Goal: Information Seeking & Learning: Learn about a topic

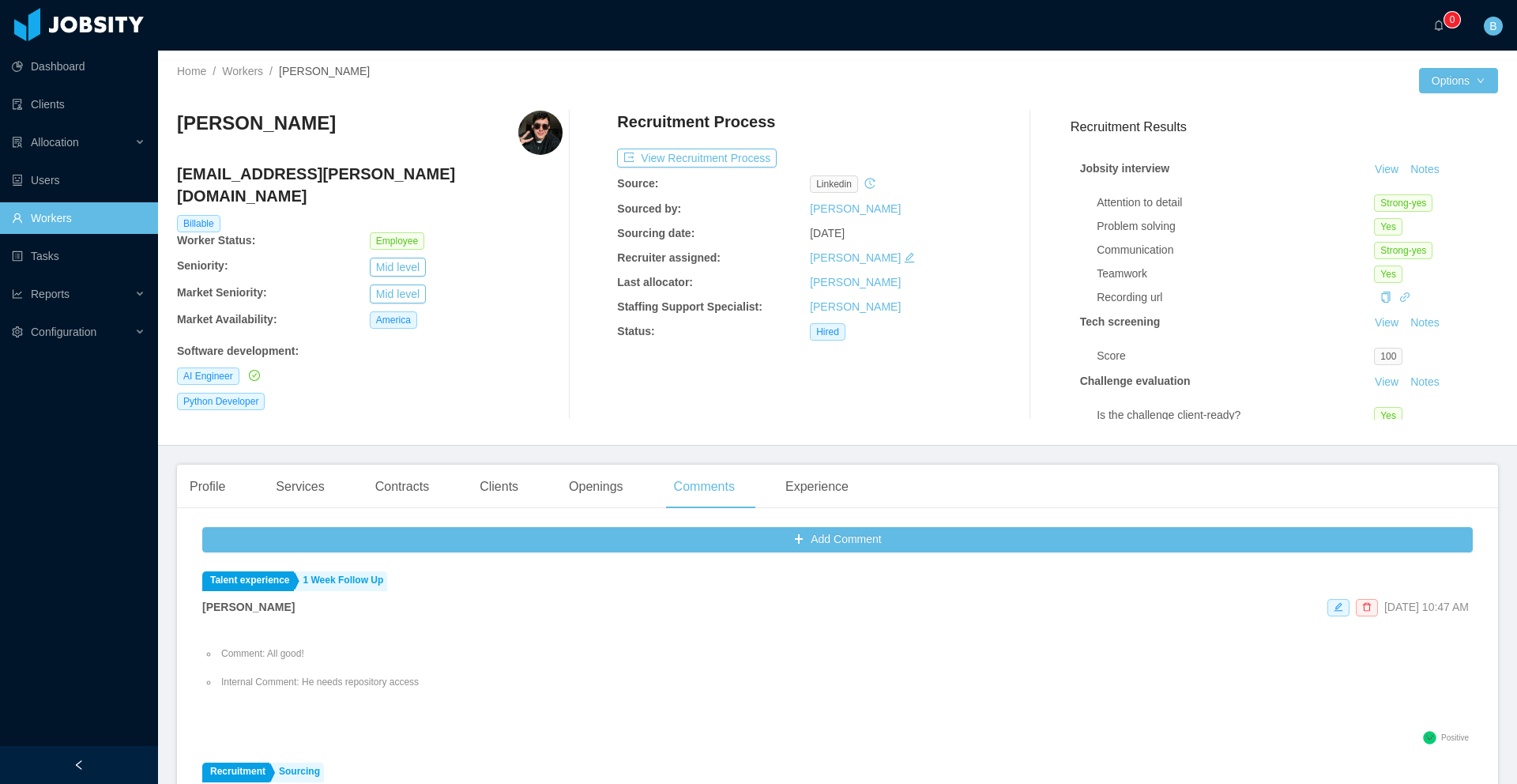
click at [81, 213] on link "Workers" at bounding box center [79, 218] width 134 height 32
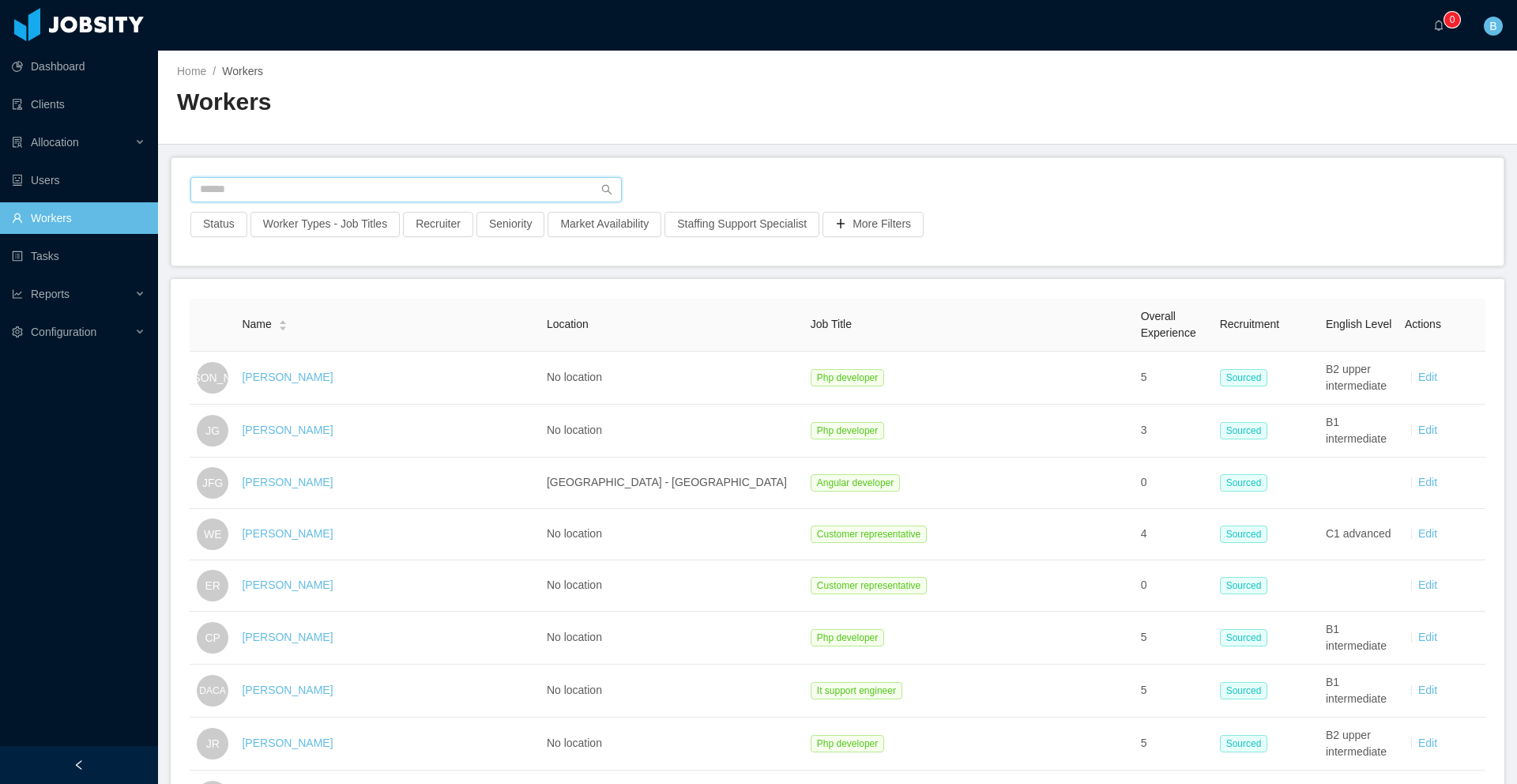
click at [357, 187] on input "text" at bounding box center [406, 190] width 431 height 25
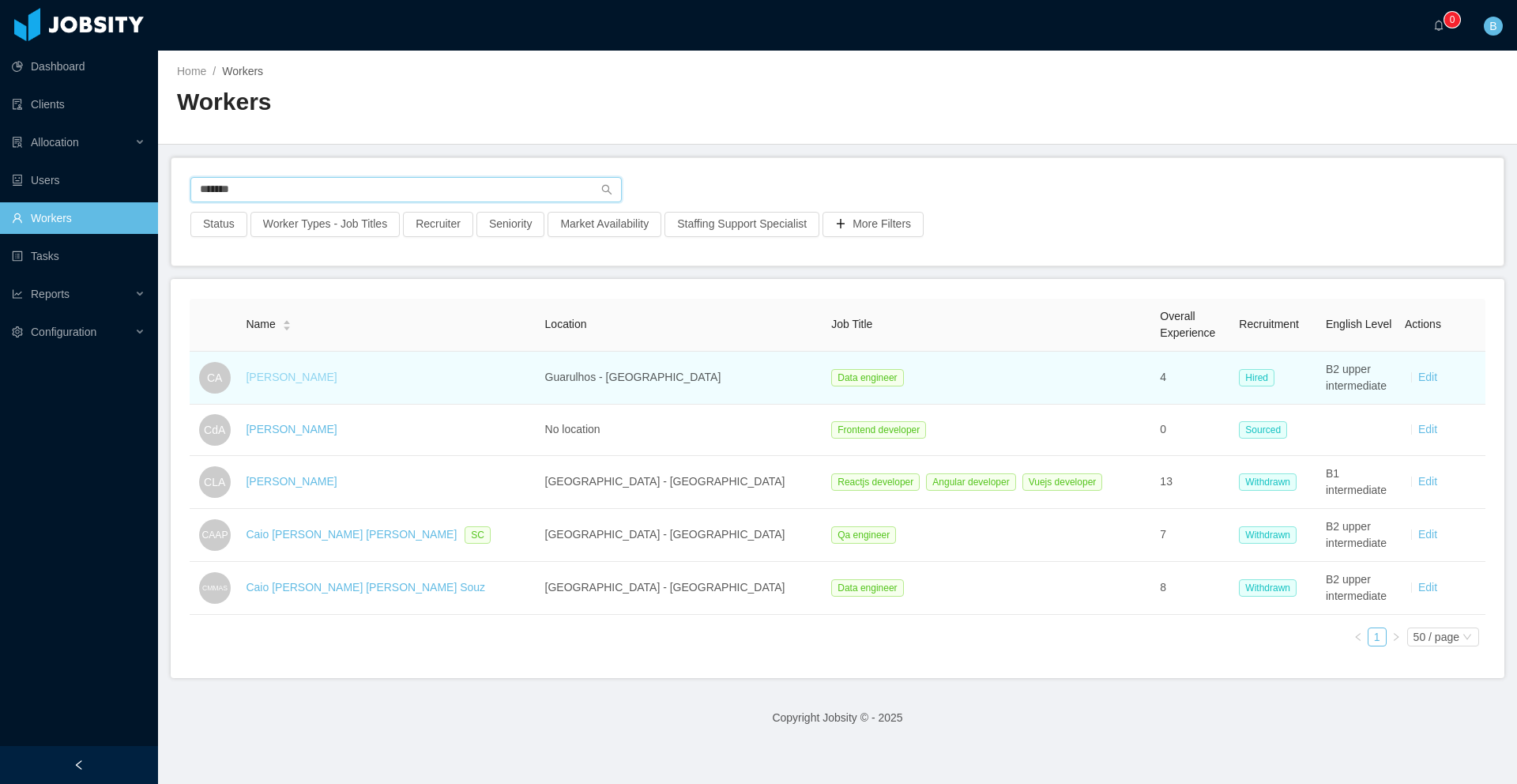
type input "*******"
click at [288, 379] on link "[PERSON_NAME]" at bounding box center [291, 376] width 91 height 13
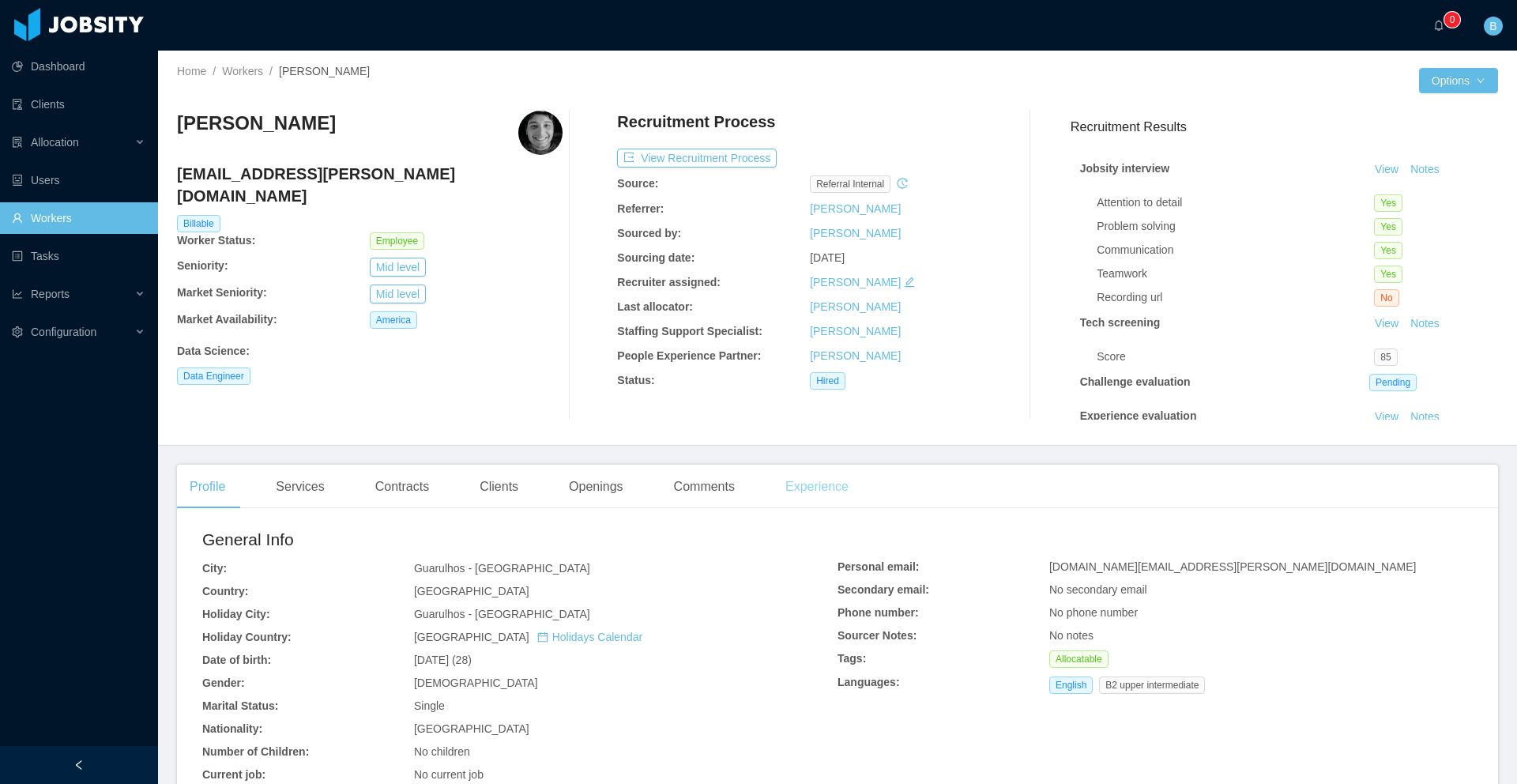
click at [817, 489] on div "Experience" at bounding box center [817, 486] width 89 height 44
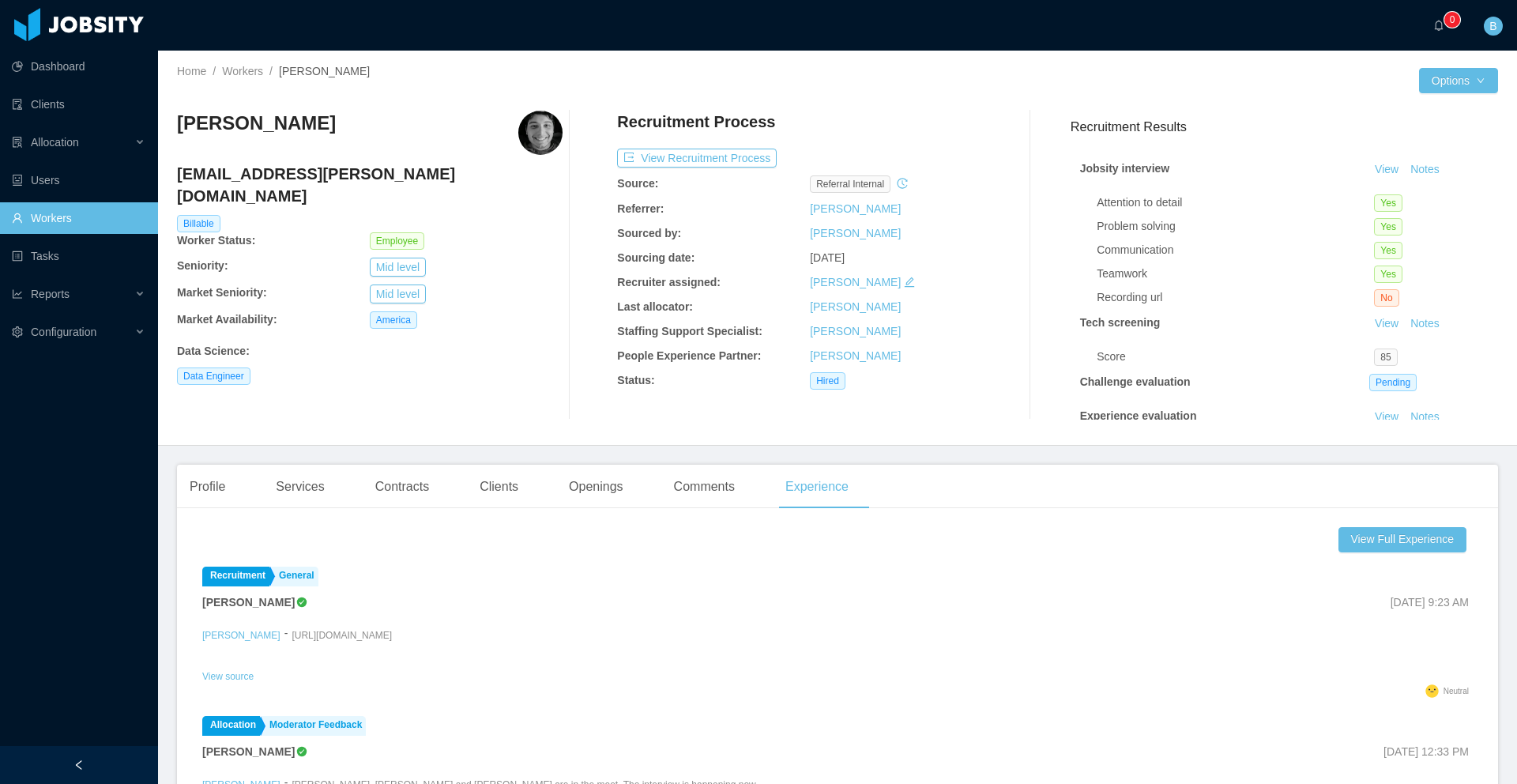
drag, startPoint x: 732, startPoint y: 482, endPoint x: 733, endPoint y: 520, distance: 38.0
click at [732, 482] on div "Comments" at bounding box center [704, 486] width 86 height 44
